Goal: Use online tool/utility: Utilize a website feature to perform a specific function

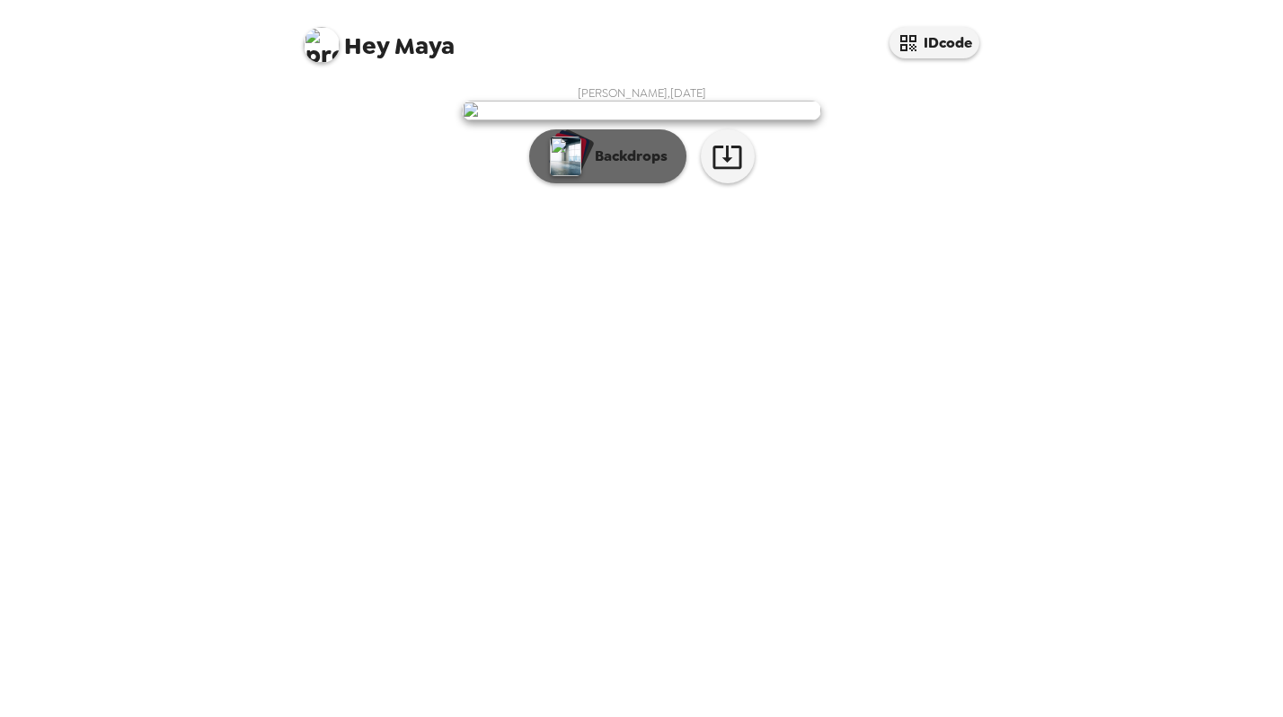
click at [642, 167] on p "Backdrops" at bounding box center [627, 157] width 82 height 22
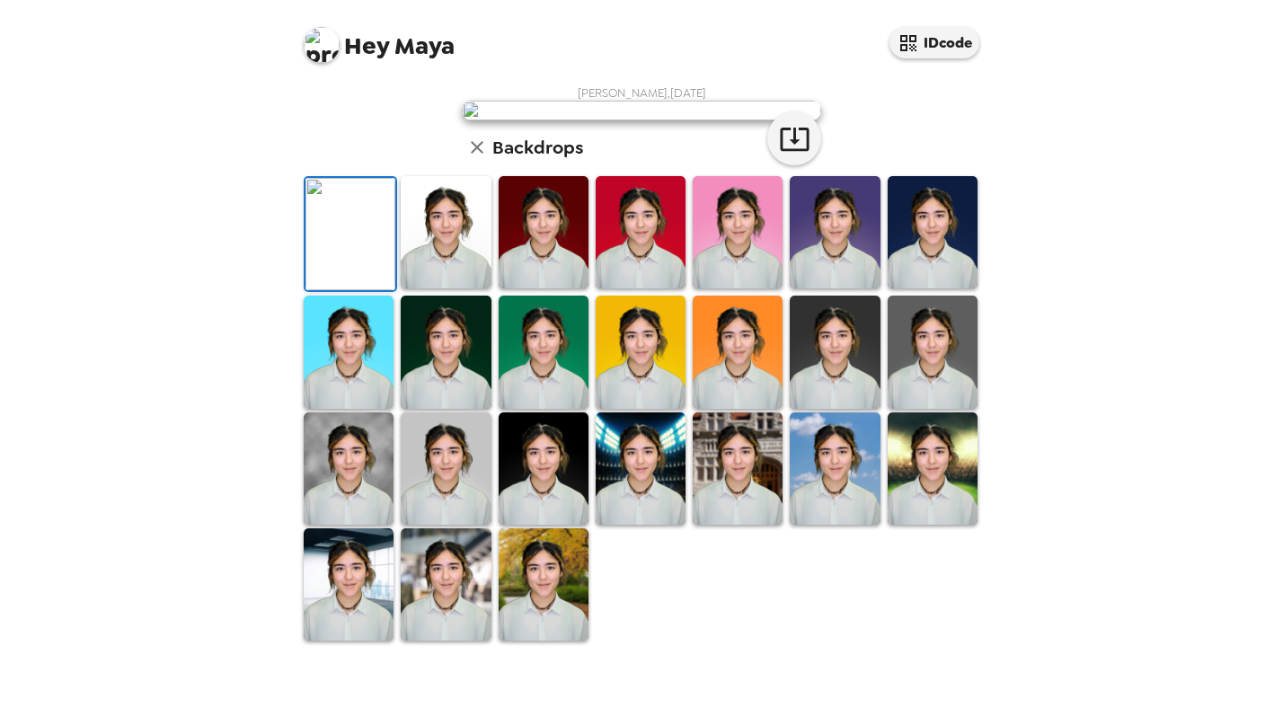
scroll to position [58, 0]
click at [439, 288] on img at bounding box center [446, 232] width 90 height 112
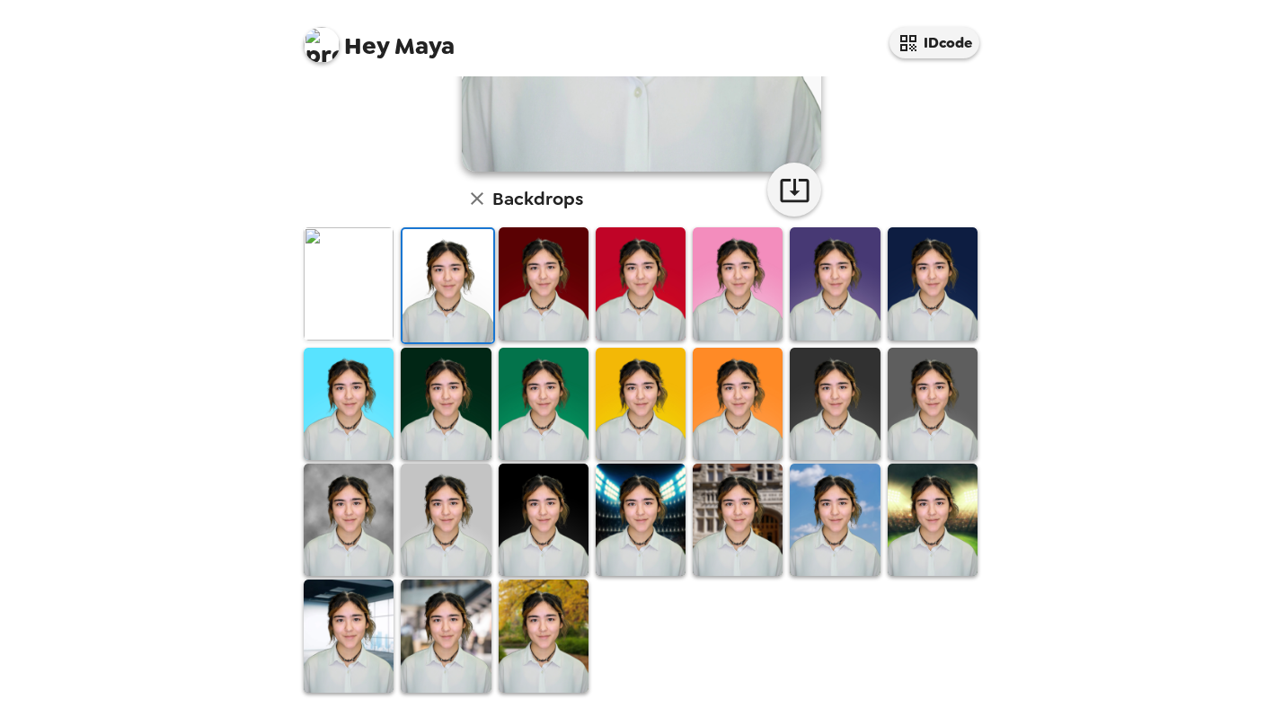
scroll to position [362, 0]
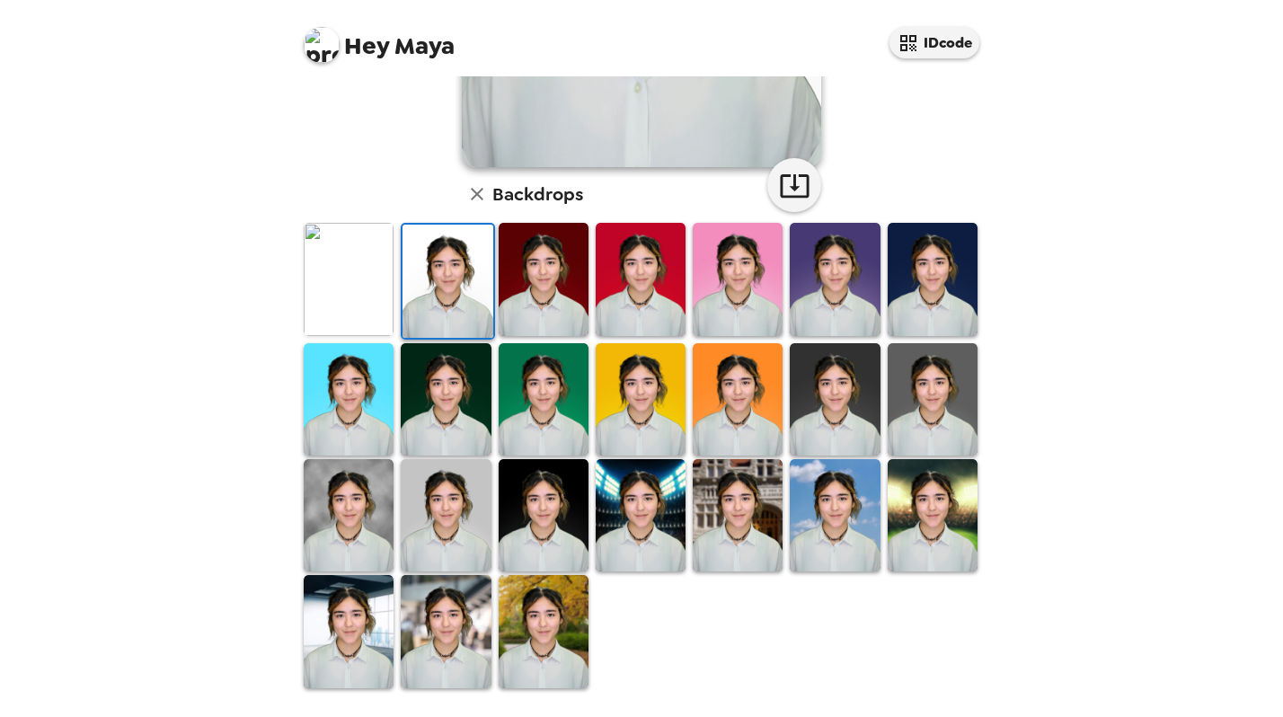
click at [474, 550] on img at bounding box center [446, 515] width 90 height 112
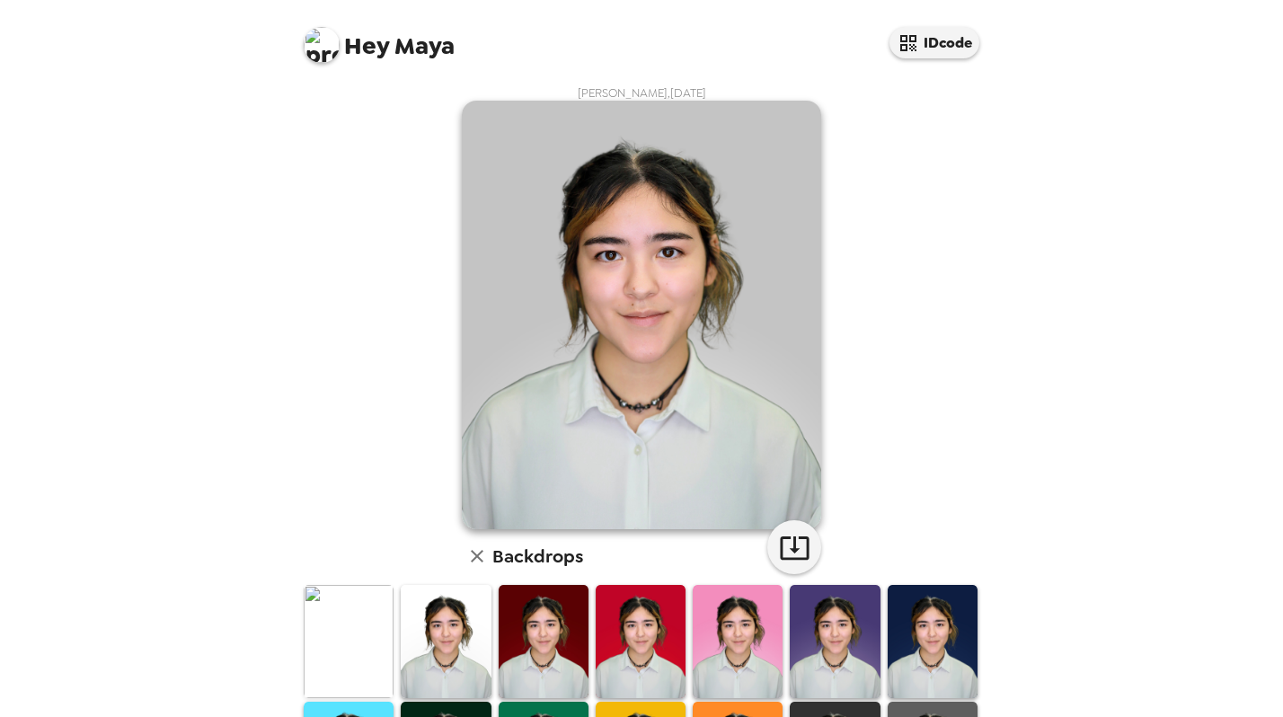
scroll to position [186, 0]
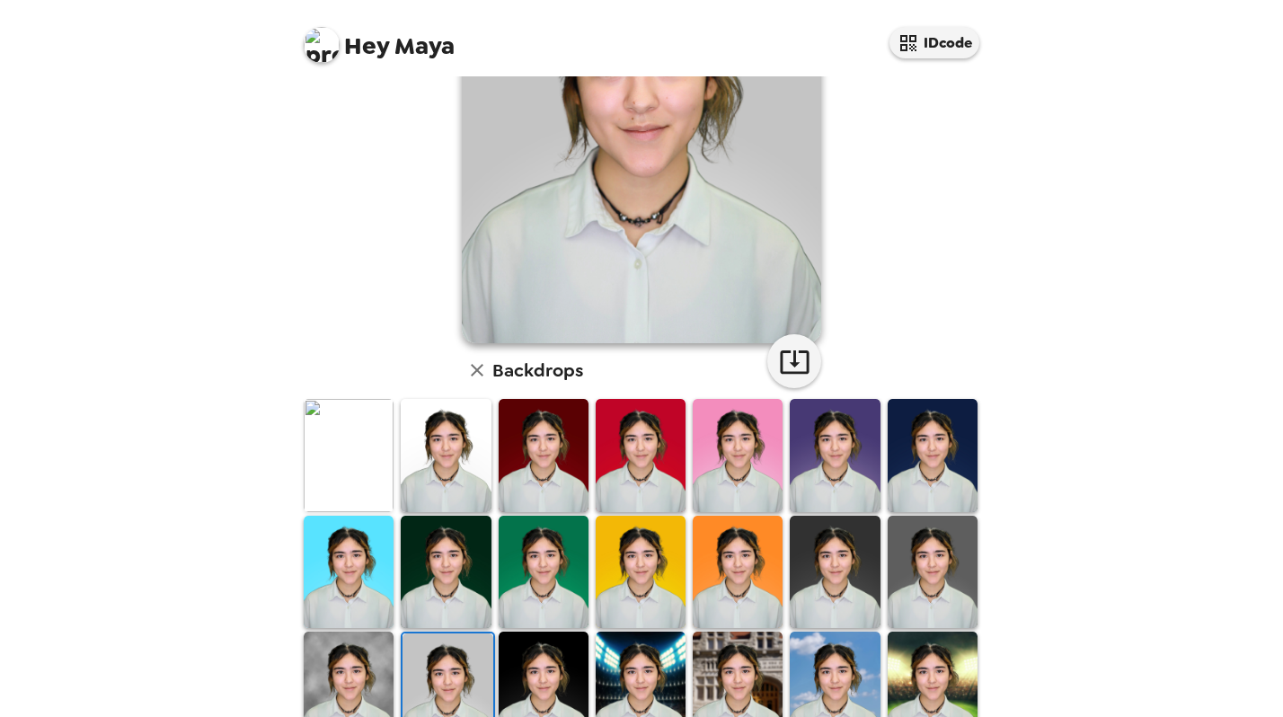
click at [413, 463] on img at bounding box center [446, 455] width 90 height 112
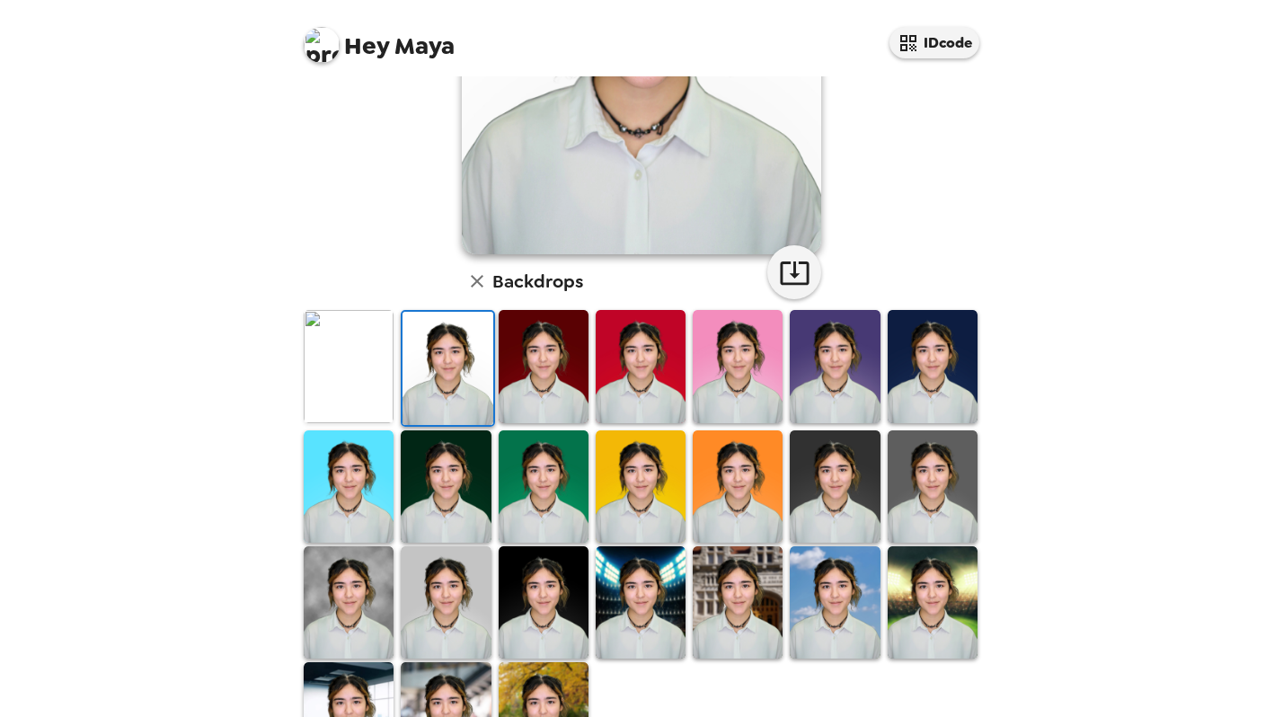
scroll to position [362, 0]
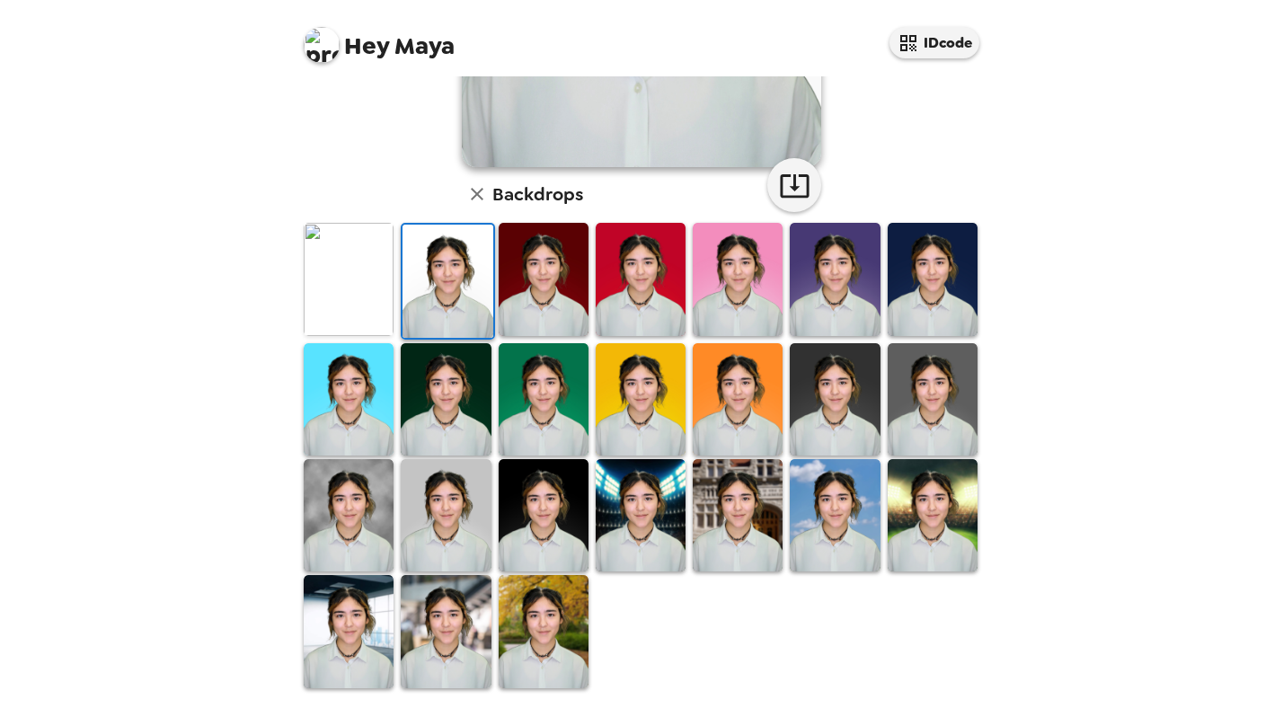
click at [521, 630] on img at bounding box center [544, 631] width 90 height 112
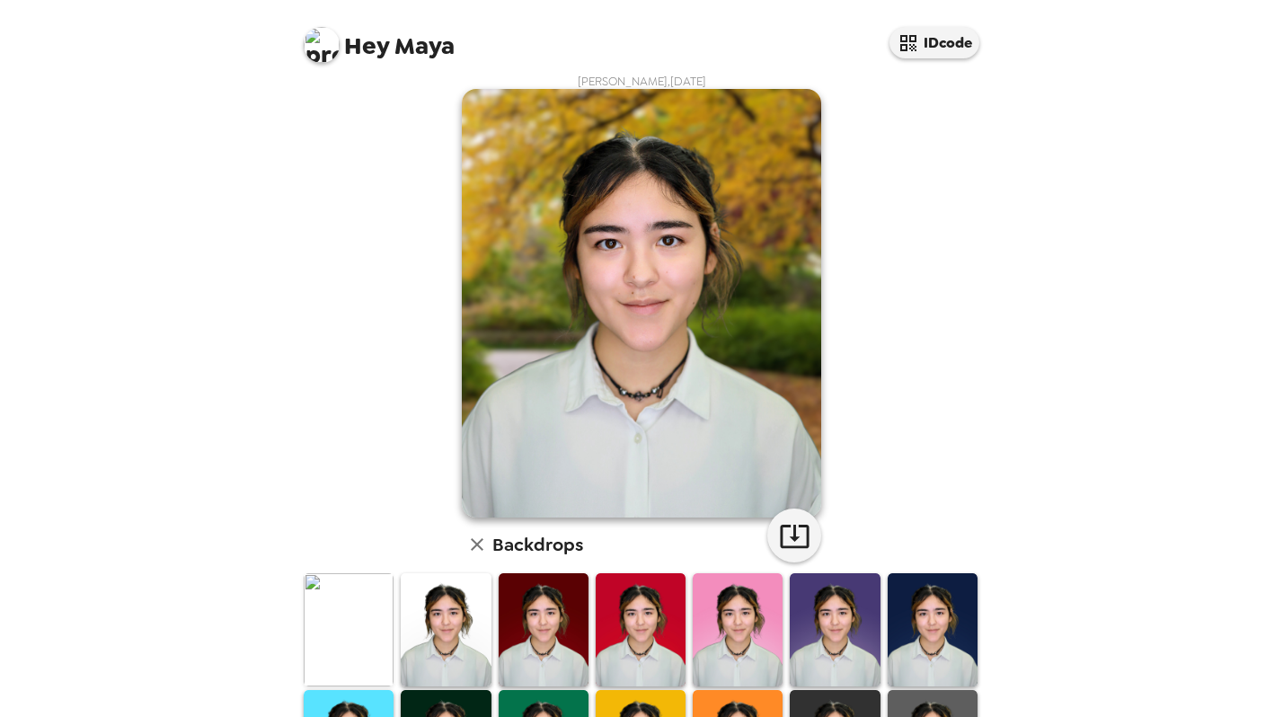
scroll to position [0, 0]
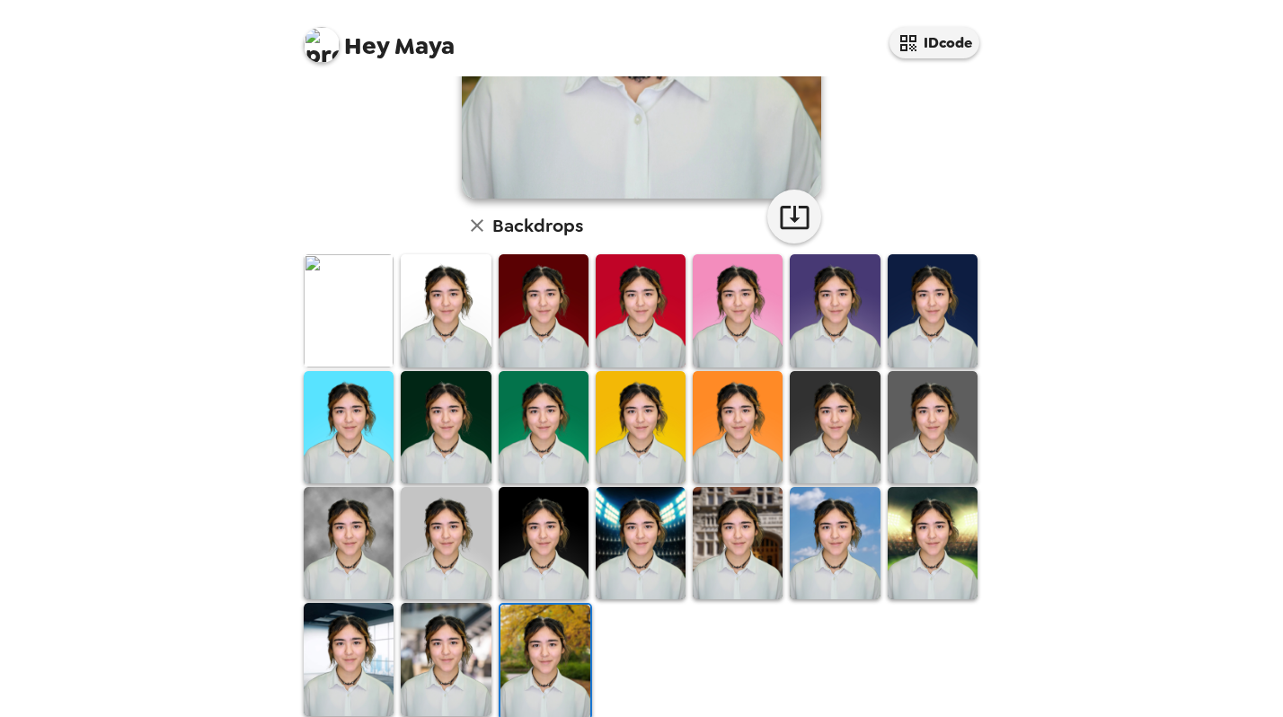
click at [466, 644] on img at bounding box center [446, 659] width 90 height 112
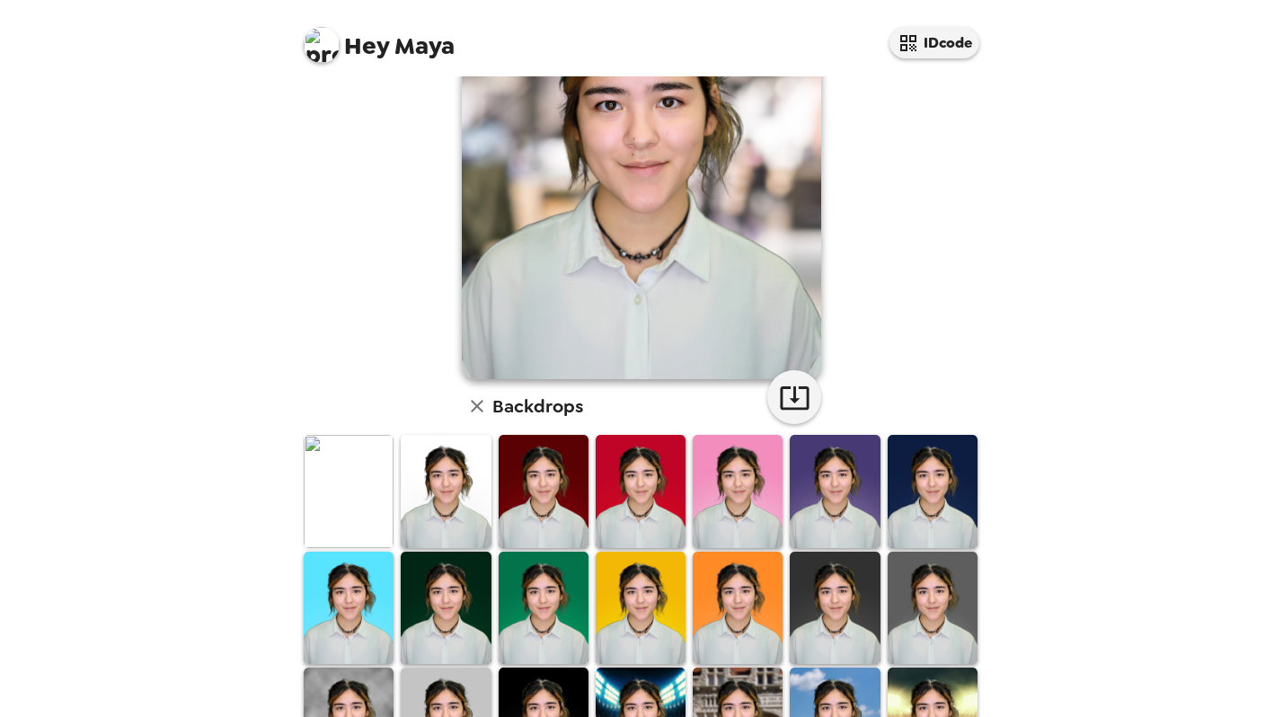
scroll to position [204, 0]
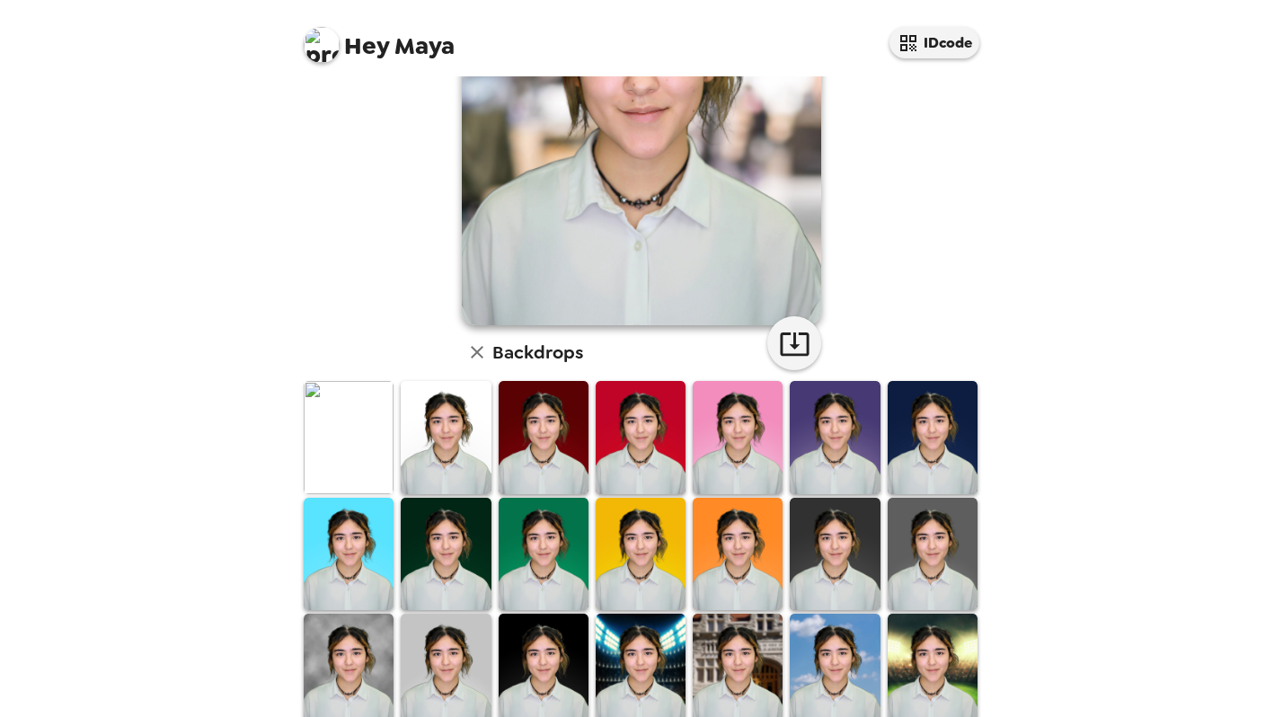
click at [348, 694] on img at bounding box center [349, 670] width 90 height 112
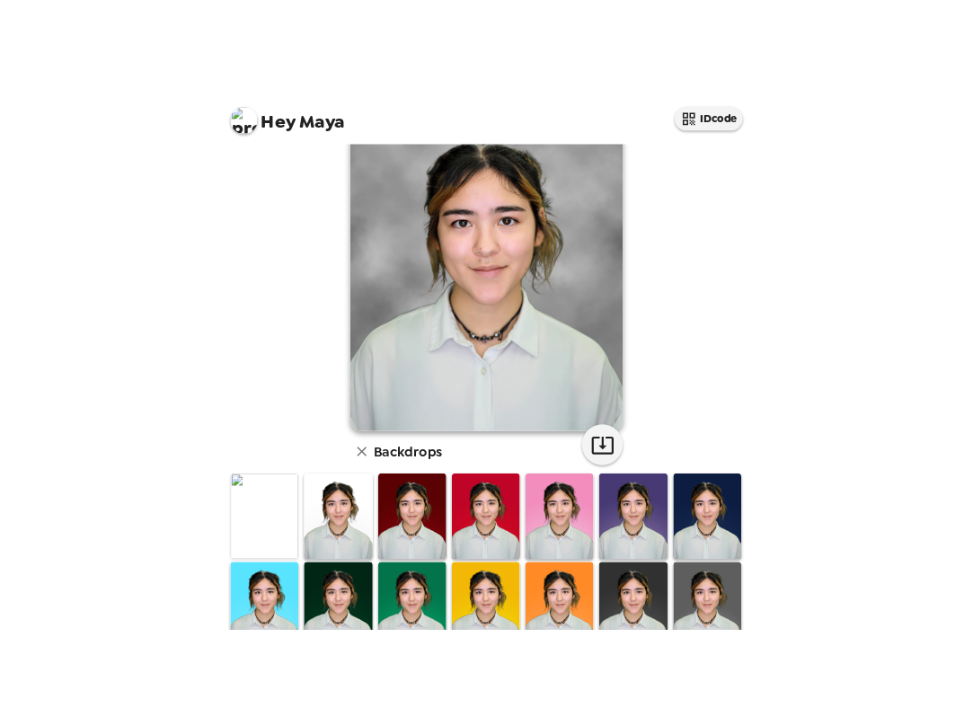
scroll to position [92, 0]
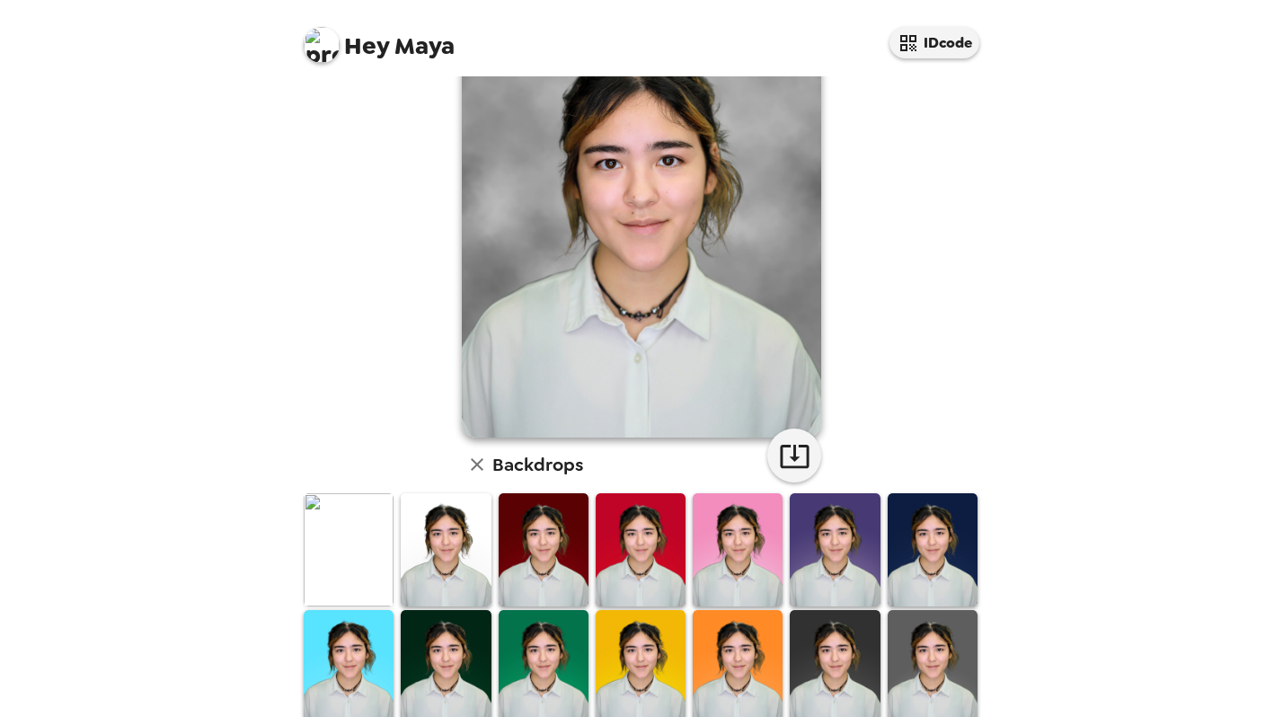
click at [455, 537] on img at bounding box center [446, 549] width 90 height 112
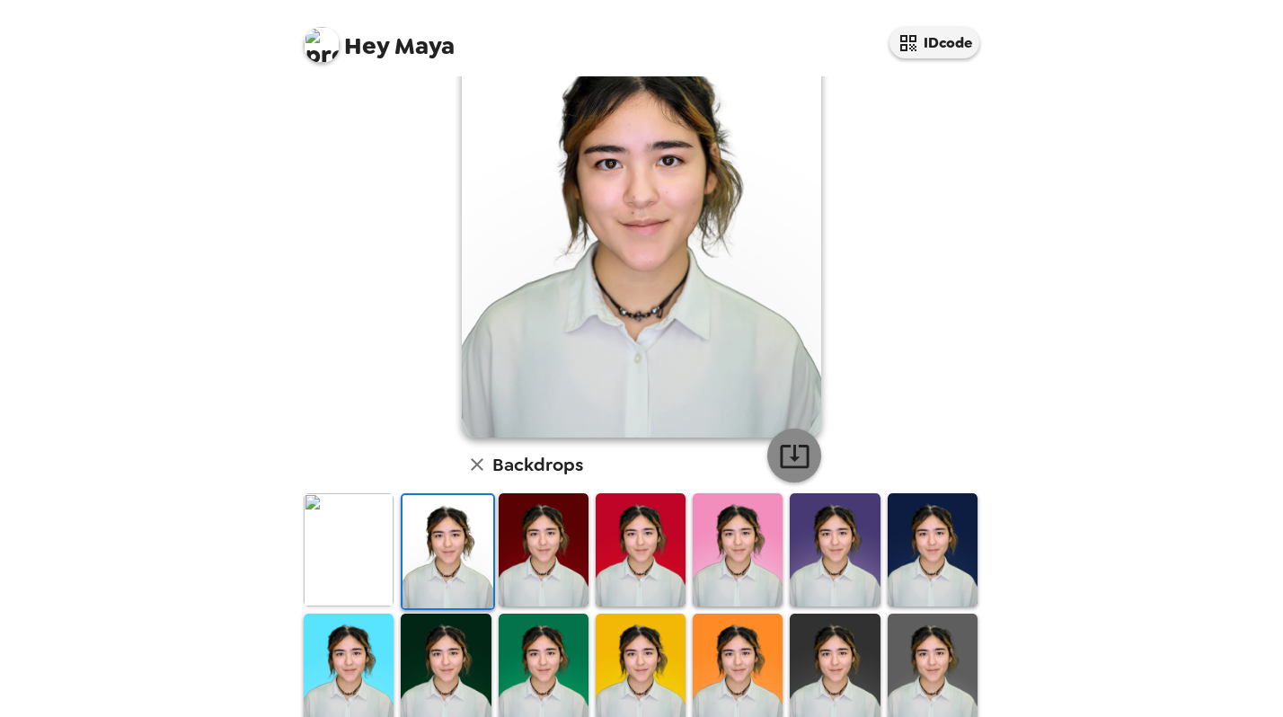
click at [810, 445] on button "button" at bounding box center [794, 456] width 54 height 54
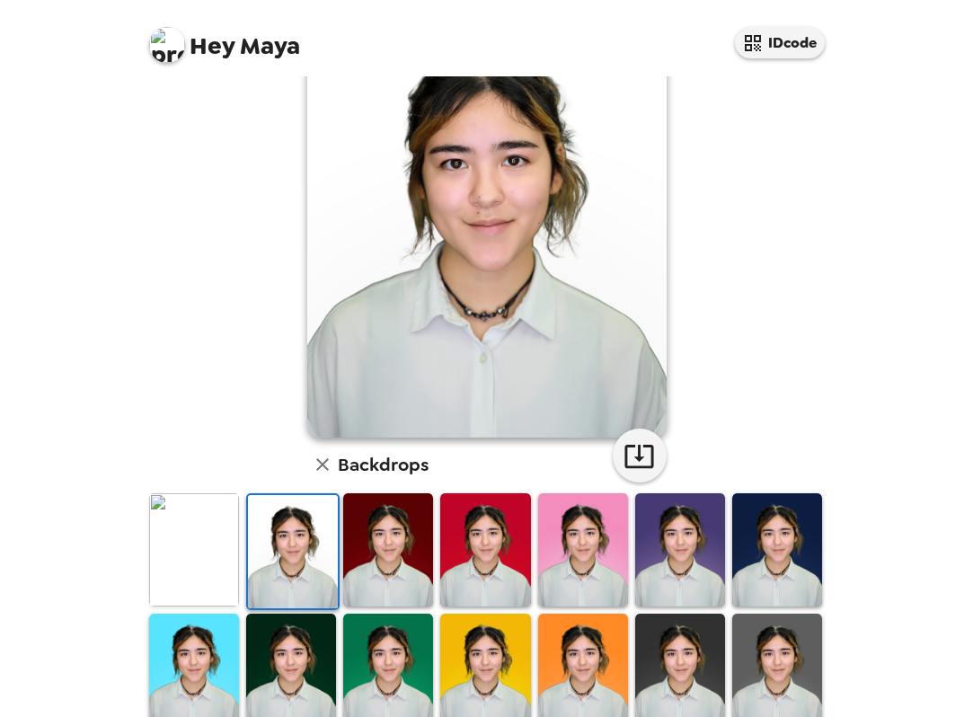
click at [391, 540] on img at bounding box center [388, 549] width 90 height 112
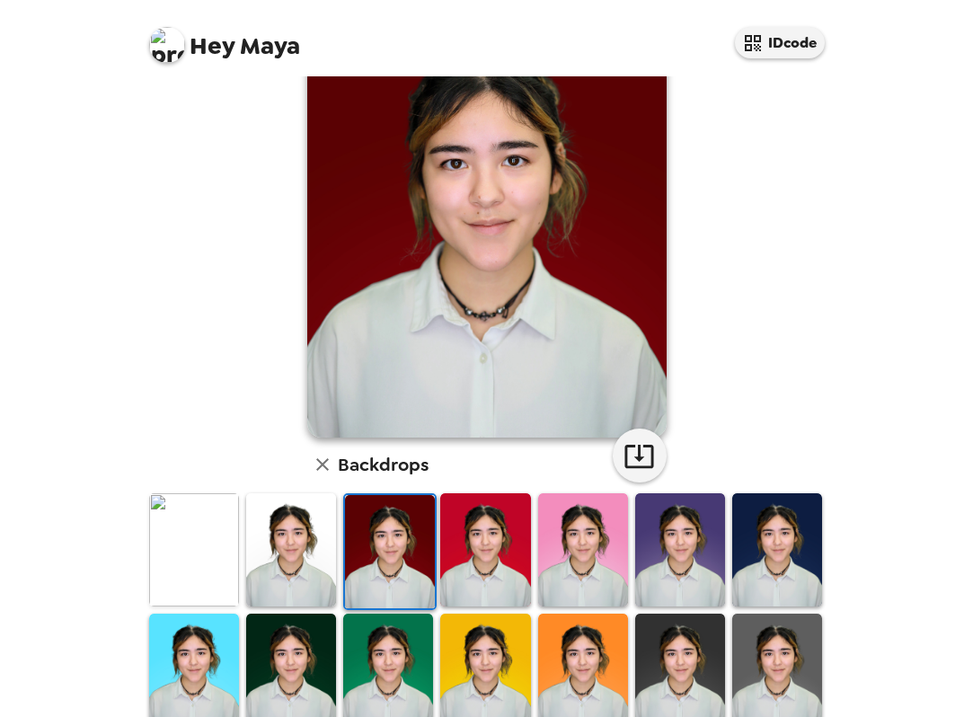
click at [417, 546] on img at bounding box center [390, 551] width 90 height 112
click at [515, 580] on img at bounding box center [485, 549] width 90 height 112
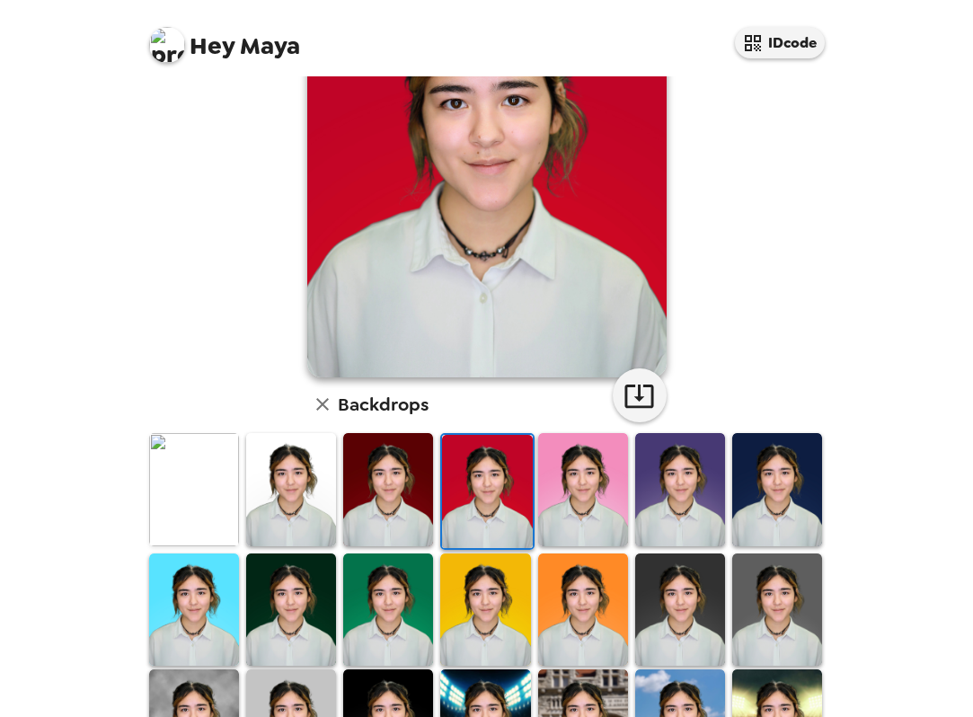
scroll to position [209, 0]
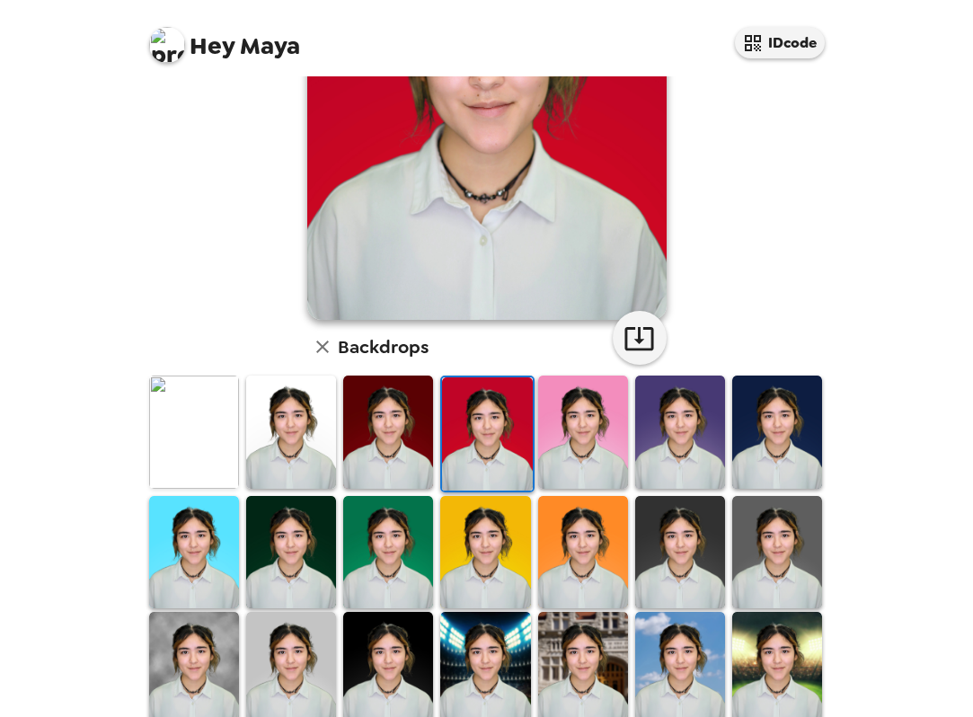
click at [248, 635] on img at bounding box center [291, 668] width 90 height 112
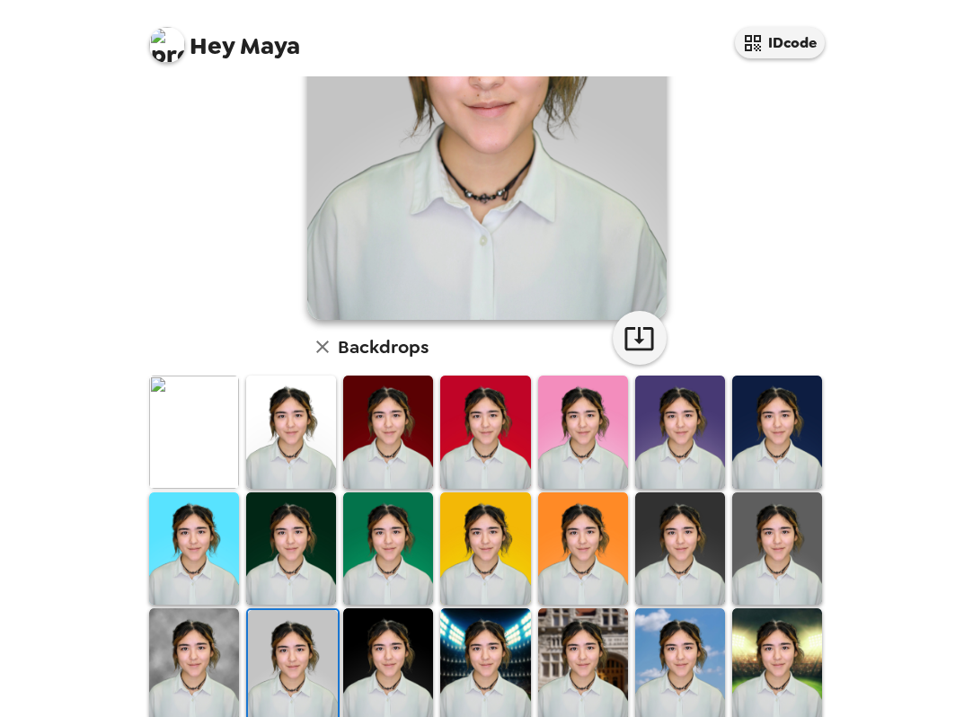
click at [214, 642] on img at bounding box center [194, 664] width 90 height 112
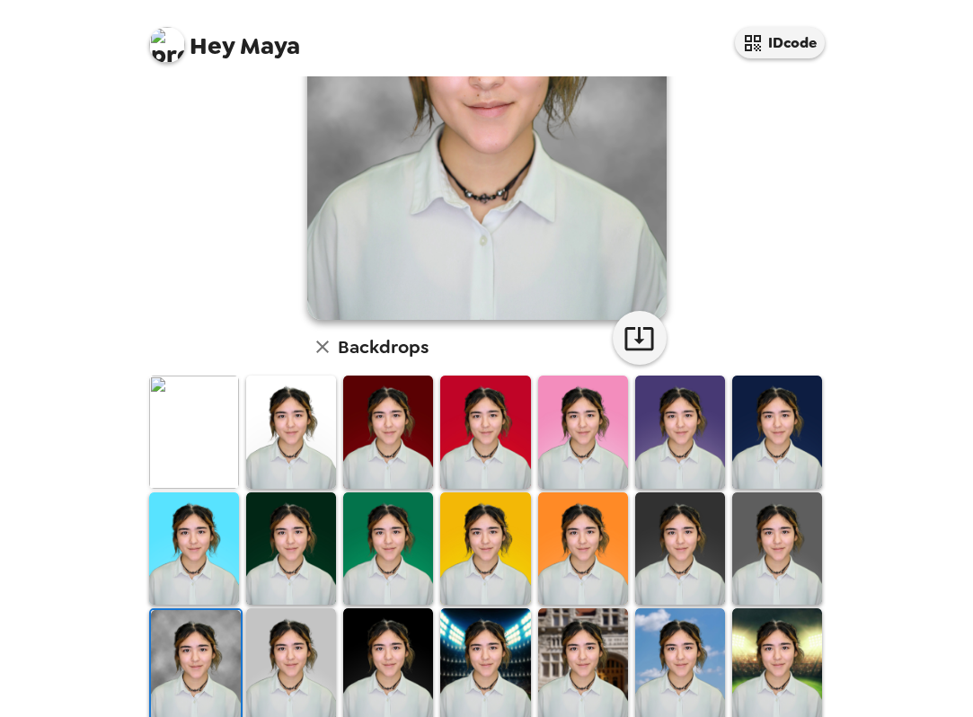
scroll to position [173, 0]
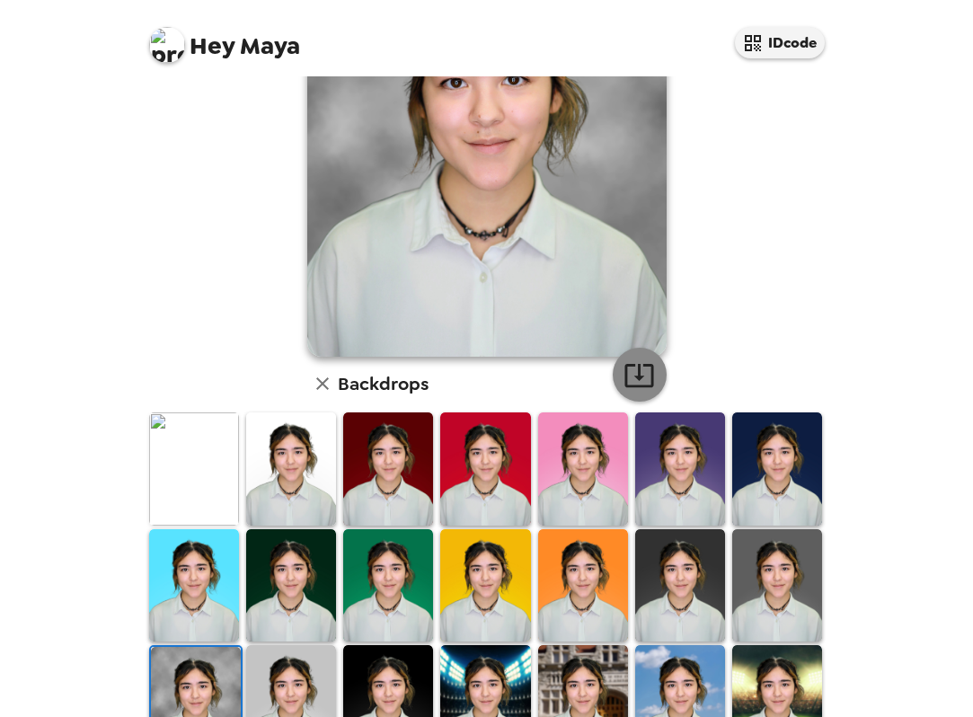
click at [644, 385] on icon "button" at bounding box center [639, 374] width 31 height 31
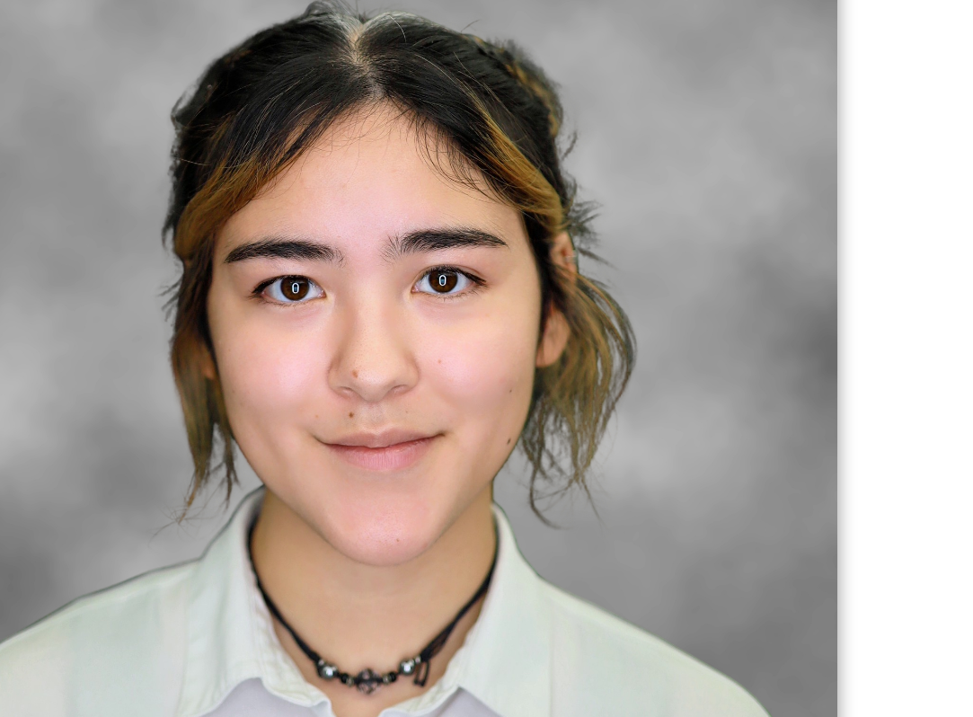
scroll to position [4, 0]
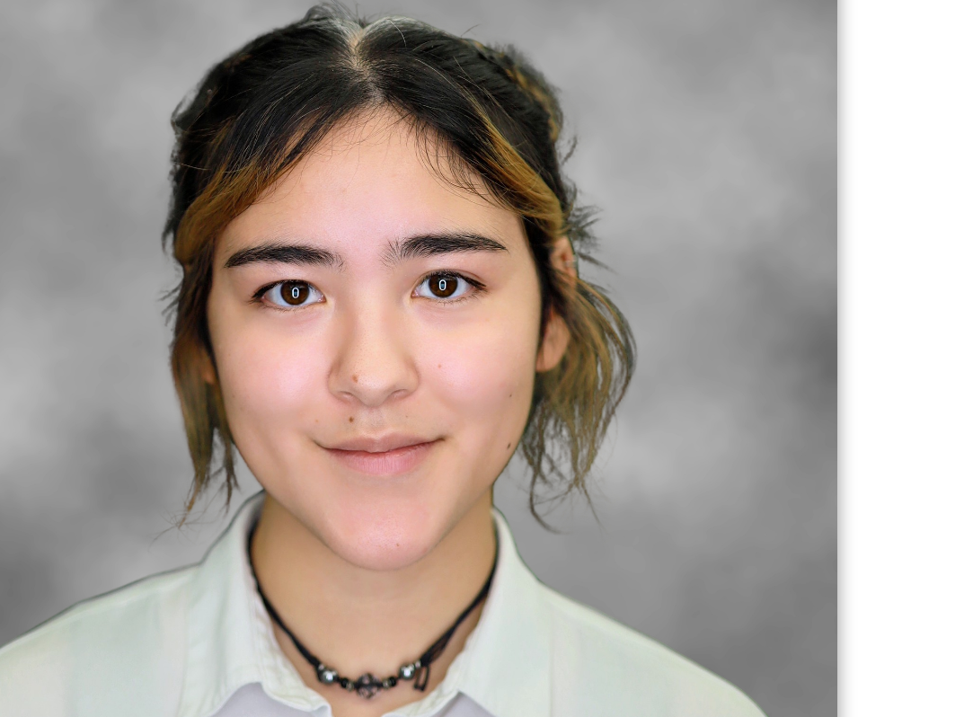
scroll to position [7, 0]
